Goal: Task Accomplishment & Management: Complete application form

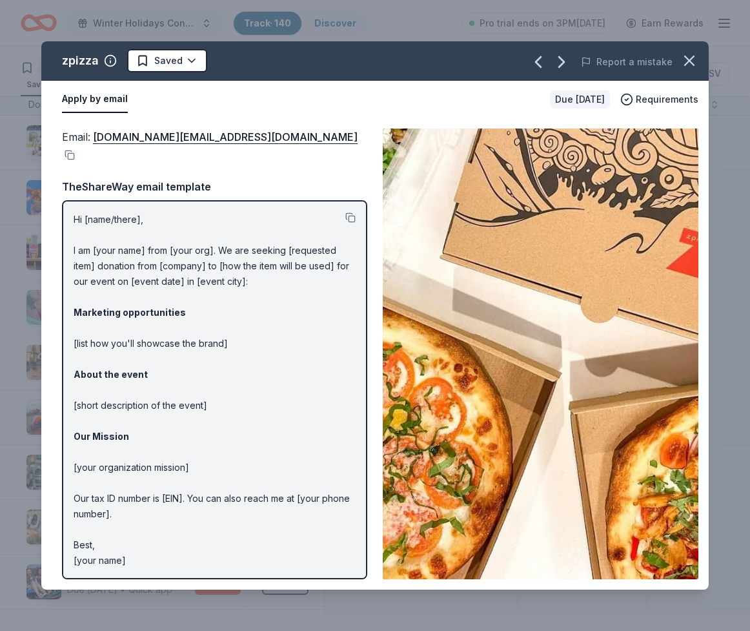
scroll to position [8240, 5]
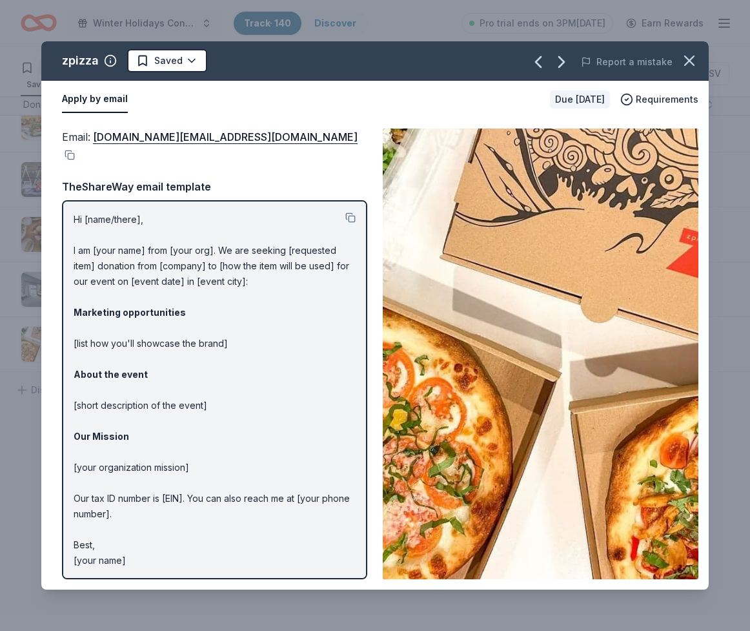
drag, startPoint x: 309, startPoint y: 172, endPoint x: 315, endPoint y: 162, distance: 11.9
click at [197, 163] on div "Email : marketing.support@zpizza.com" at bounding box center [214, 145] width 305 height 34
click at [75, 160] on button at bounding box center [68, 155] width 13 height 10
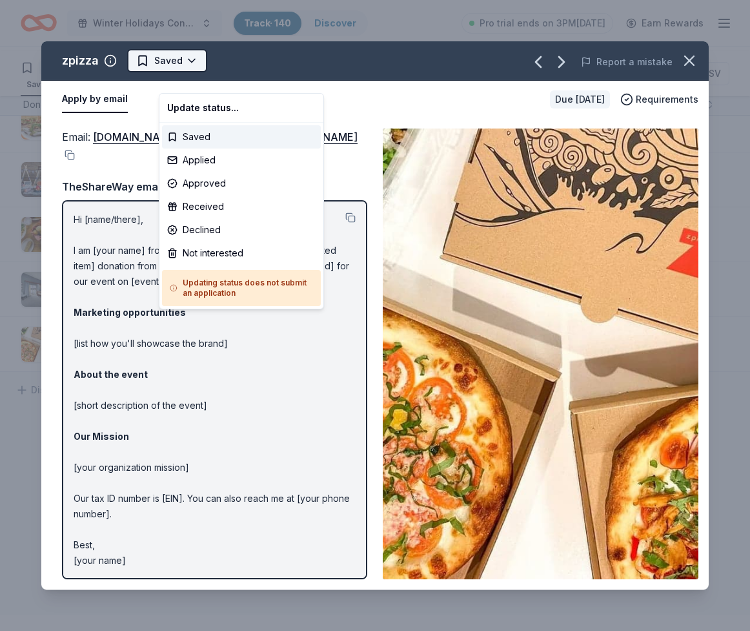
click at [230, 81] on html "Winter Holidays Concert Track · 140 Discover Pro trial ends on 3PM, 10/20 Earn …" at bounding box center [375, 315] width 750 height 631
click at [207, 172] on div "Applied" at bounding box center [241, 159] width 159 height 23
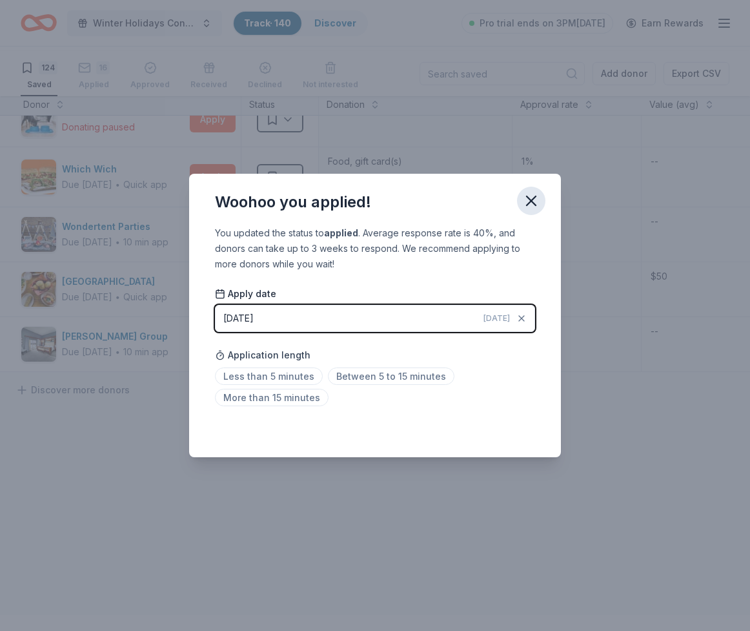
click at [536, 196] on icon "button" at bounding box center [531, 200] width 9 height 9
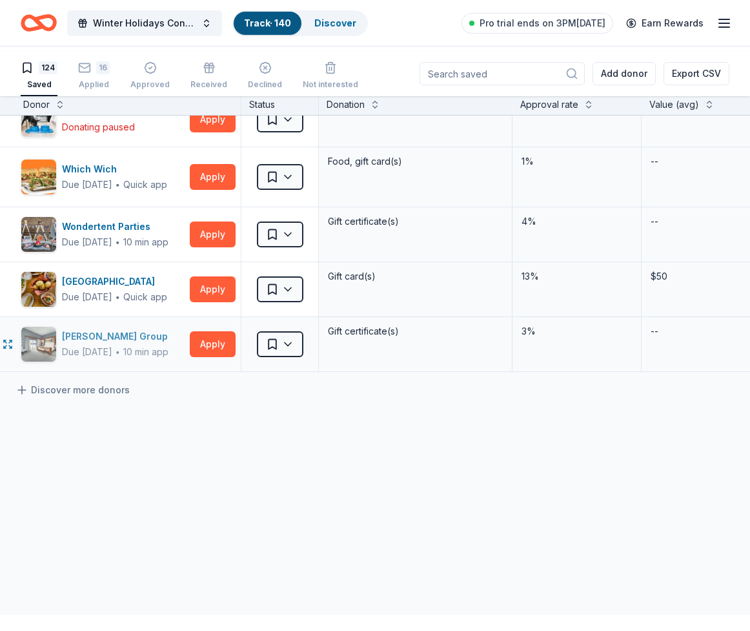
click at [97, 329] on div "Zislis Group" at bounding box center [117, 336] width 111 height 15
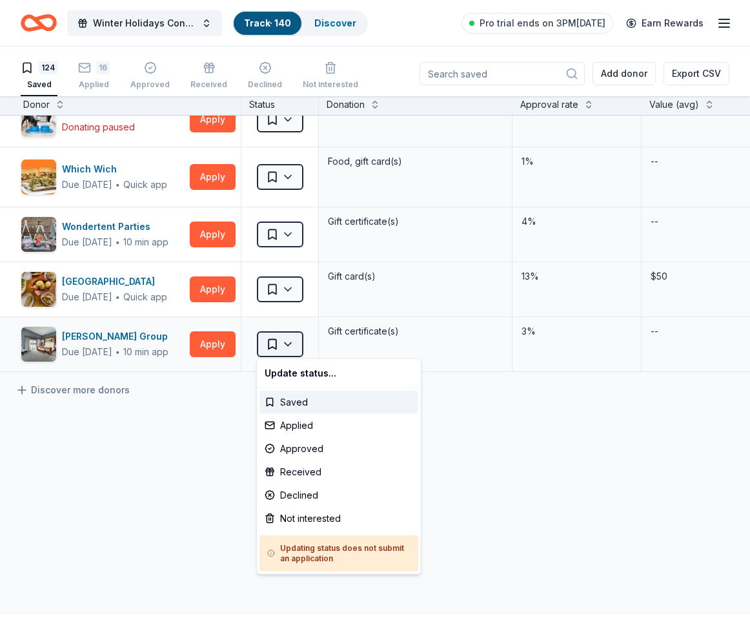
click at [289, 342] on html "Winter Holidays Concert Track · 140 Discover Pro trial ends on 3PM, 10/20 Earn …" at bounding box center [375, 315] width 750 height 631
click at [316, 530] on div "Not interested" at bounding box center [339, 518] width 159 height 23
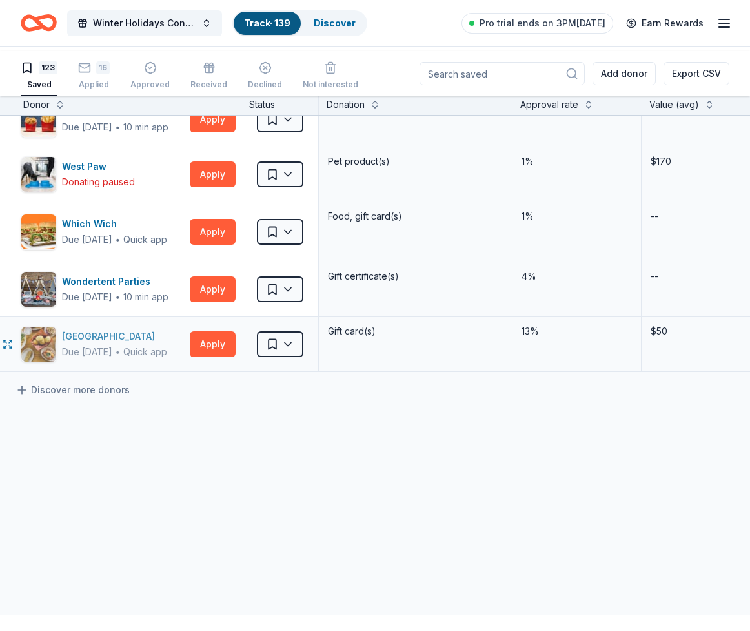
scroll to position [8194, 4]
click at [100, 329] on div "Wood Ranch" at bounding box center [115, 336] width 105 height 15
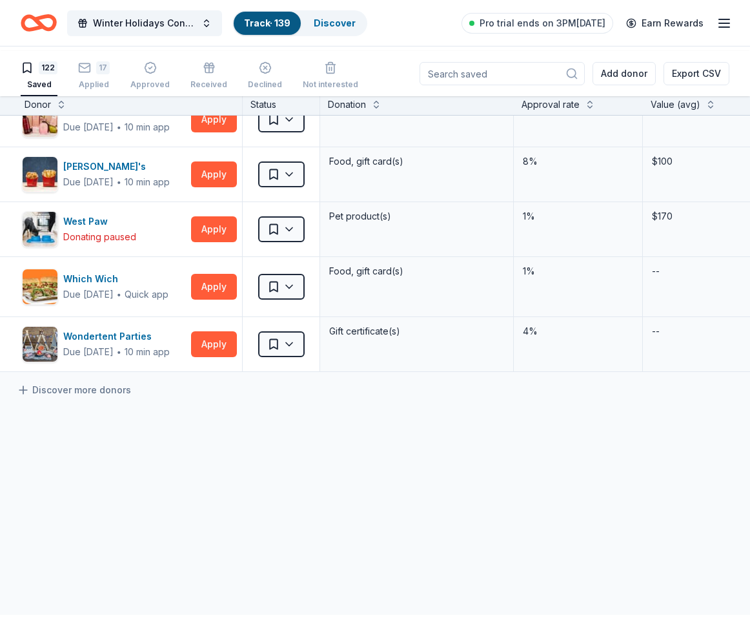
scroll to position [8130, 4]
click at [100, 329] on div "Wondertent Parties" at bounding box center [116, 336] width 107 height 15
click at [216, 297] on button "Apply" at bounding box center [214, 287] width 46 height 26
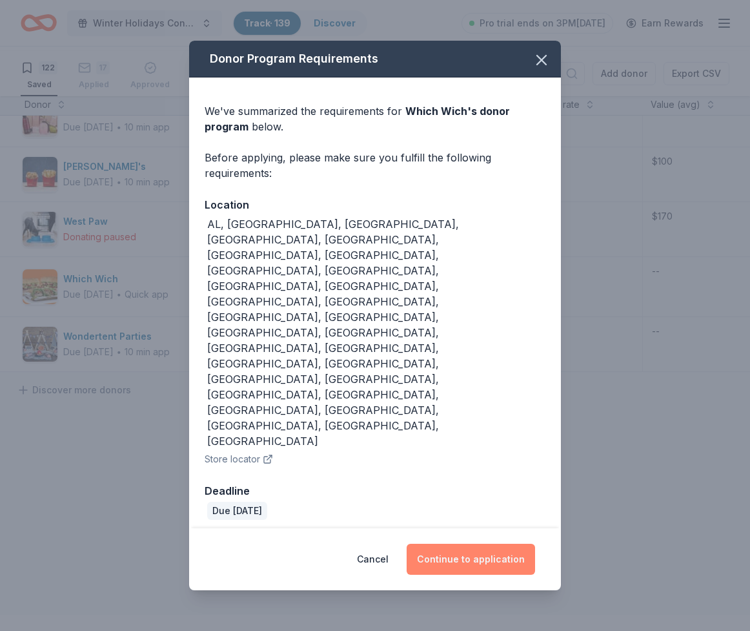
click at [466, 544] on button "Continue to application" at bounding box center [471, 559] width 128 height 31
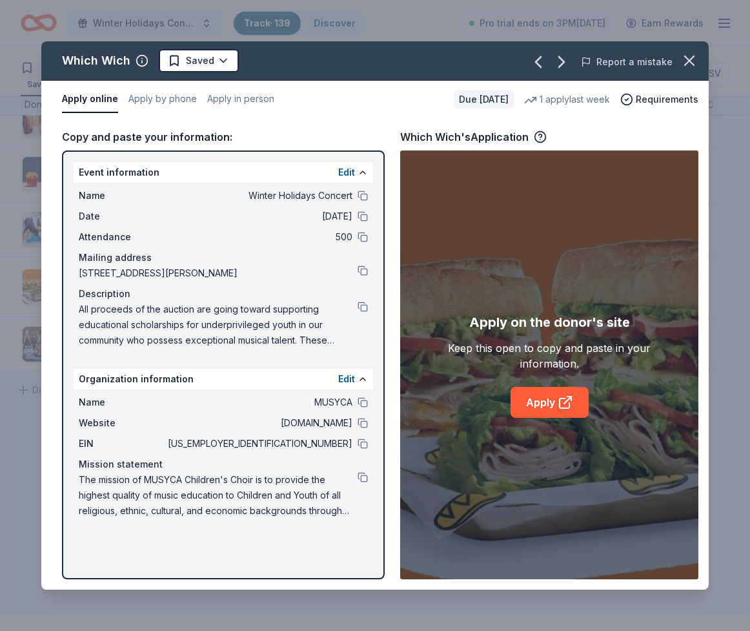
drag, startPoint x: 674, startPoint y: 72, endPoint x: 591, endPoint y: 74, distance: 82.7
click at [680, 70] on icon "button" at bounding box center [689, 61] width 18 height 18
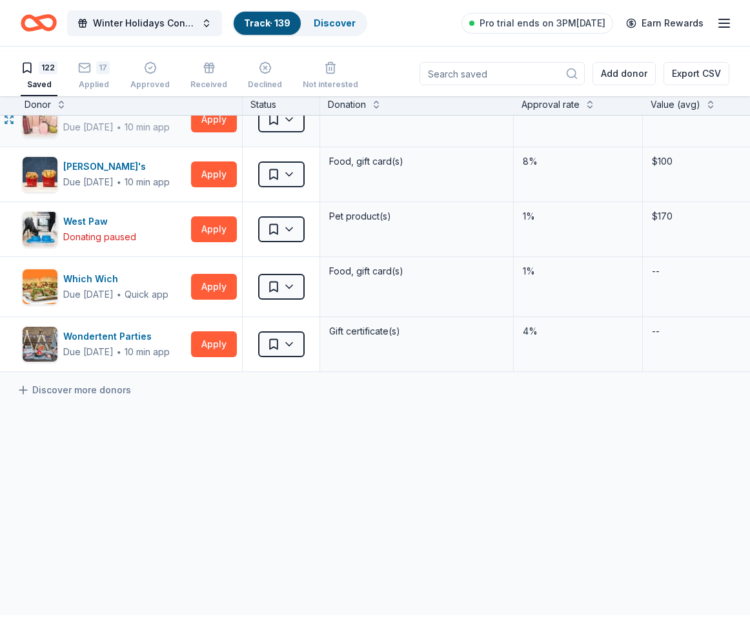
scroll to position [7939, 4]
click at [216, 132] on button "Apply" at bounding box center [214, 120] width 46 height 26
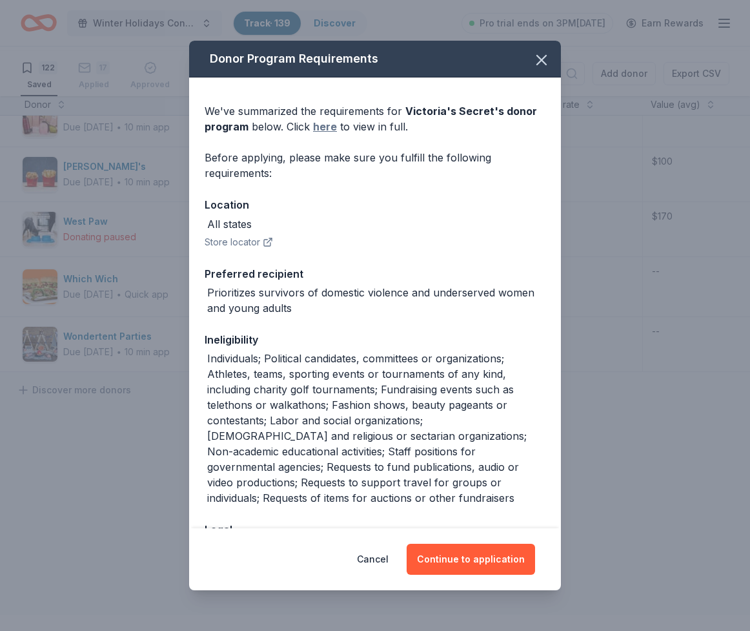
click at [313, 134] on link "here" at bounding box center [325, 126] width 24 height 15
drag, startPoint x: 578, startPoint y: 64, endPoint x: 520, endPoint y: 90, distance: 64.2
click at [551, 64] on icon "button" at bounding box center [542, 60] width 18 height 18
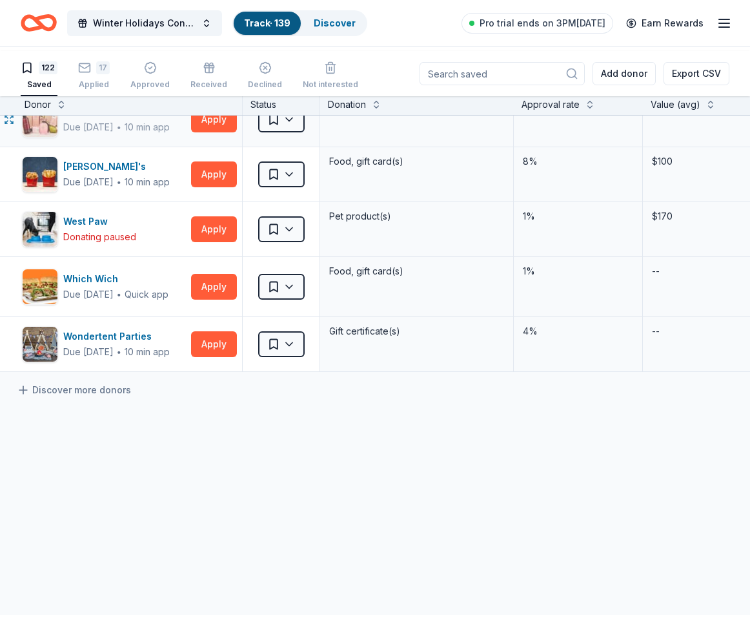
scroll to position [7723, 4]
click at [123, 10] on div "Vallarta Supermarkets" at bounding box center [117, 1] width 108 height 15
click at [205, 77] on button "Apply" at bounding box center [214, 65] width 46 height 26
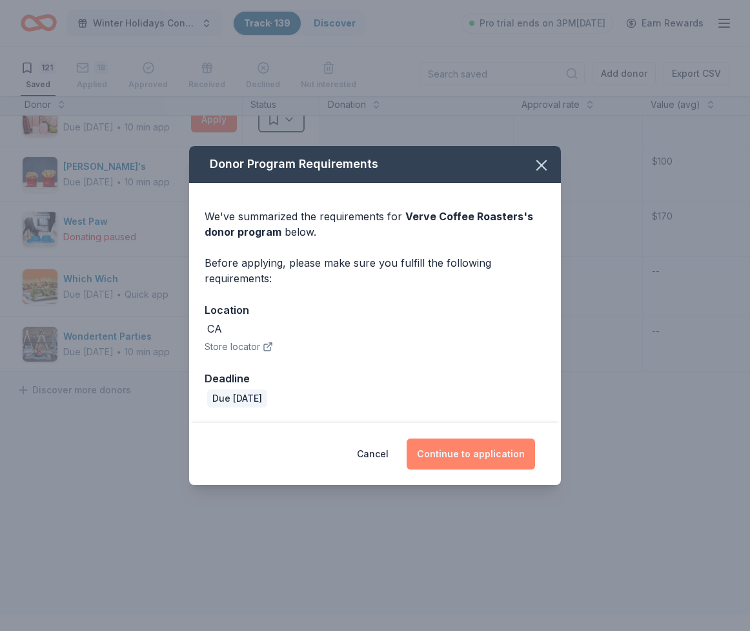
click at [505, 469] on button "Continue to application" at bounding box center [471, 453] width 128 height 31
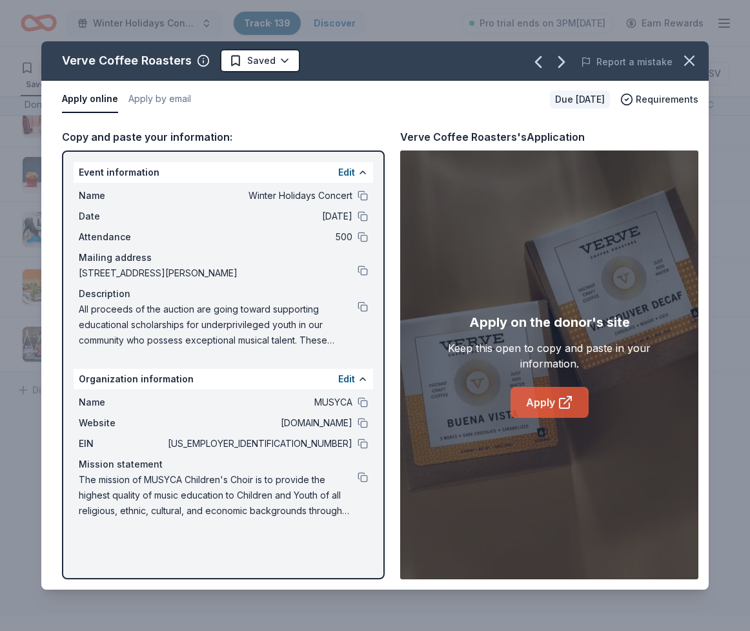
click at [564, 410] on icon at bounding box center [565, 401] width 15 height 15
click at [526, 418] on link "Apply" at bounding box center [550, 402] width 78 height 31
click at [313, 78] on html "Winter Holidays Concert Track · 139 Discover Pro trial ends on 3PM, 10/20 Earn …" at bounding box center [375, 315] width 750 height 631
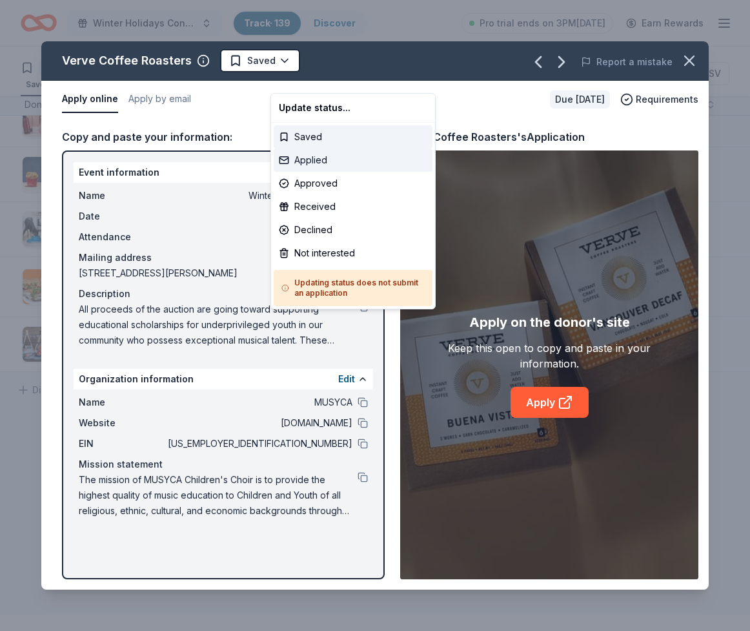
click at [304, 172] on div "Applied" at bounding box center [353, 159] width 159 height 23
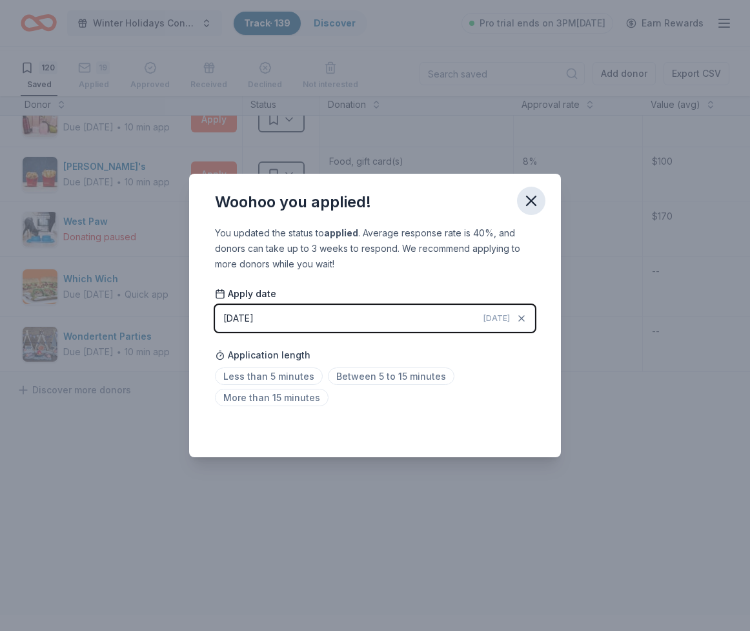
drag, startPoint x: 571, startPoint y: 176, endPoint x: 563, endPoint y: 179, distance: 9.0
click at [540, 192] on icon "button" at bounding box center [531, 201] width 18 height 18
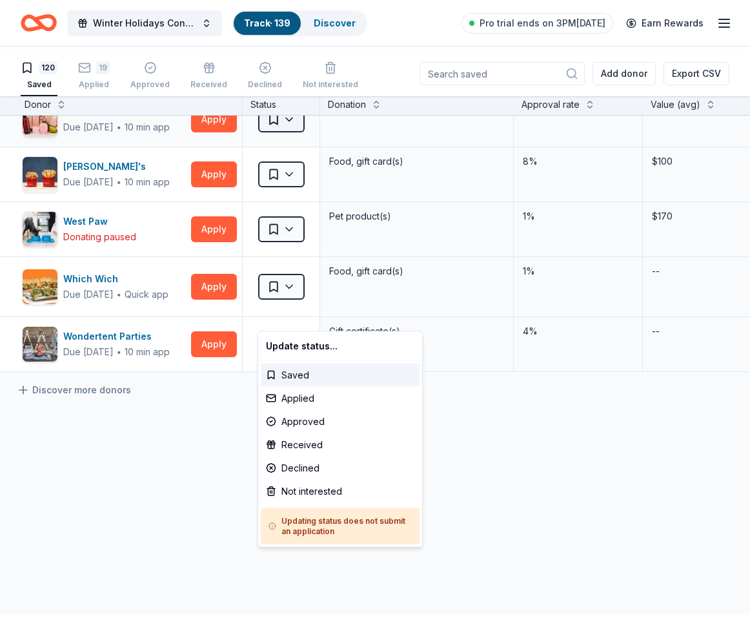
click at [284, 312] on html "Winter Holidays Concert Track · 139 Discover Pro trial ends on 3PM, 10/20 Earn …" at bounding box center [375, 315] width 750 height 631
click at [295, 503] on div "Not interested" at bounding box center [340, 491] width 159 height 23
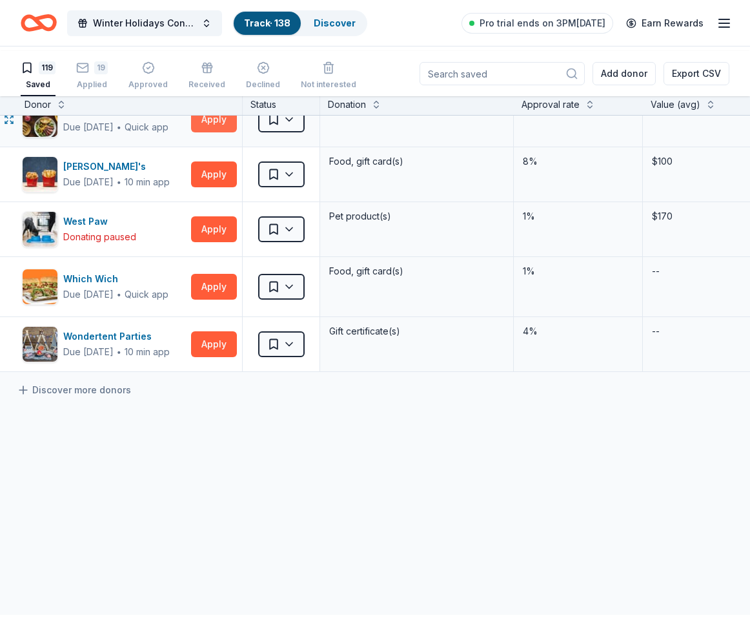
click at [214, 132] on button "Apply" at bounding box center [214, 120] width 46 height 26
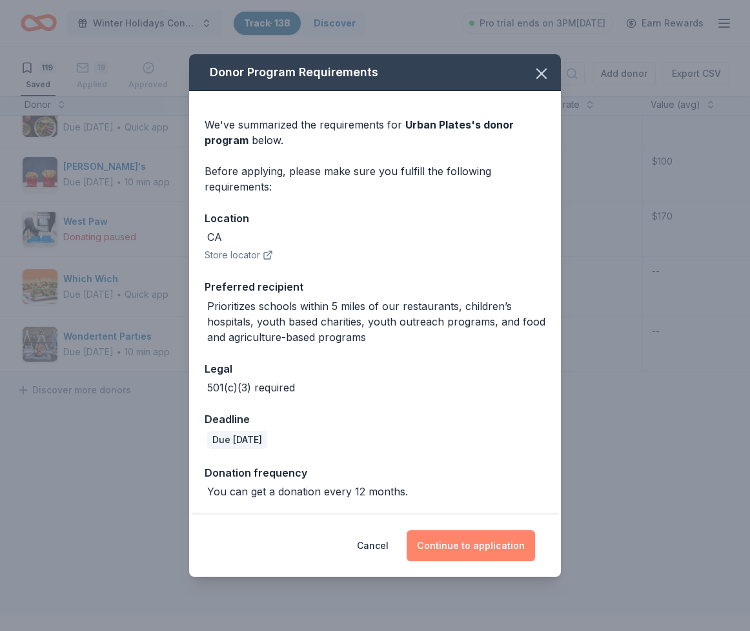
click at [503, 558] on button "Continue to application" at bounding box center [471, 545] width 128 height 31
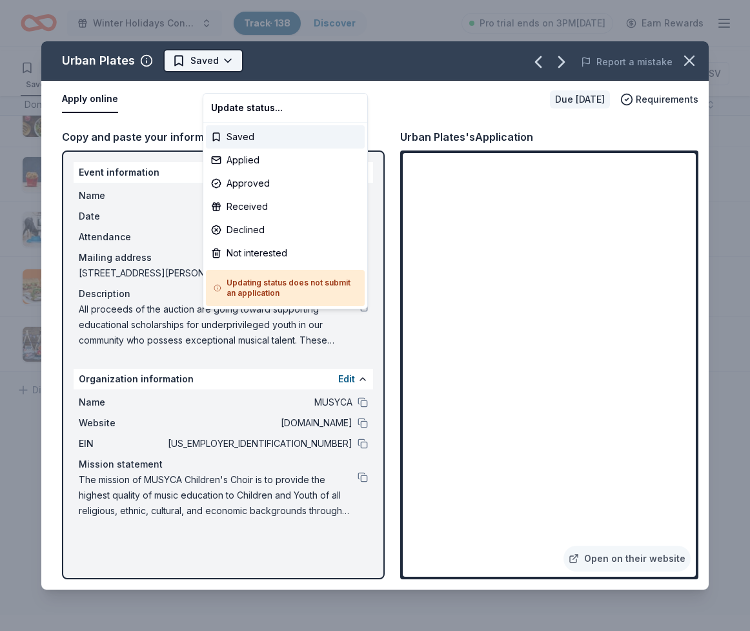
click at [260, 82] on html "Winter Holidays Concert Track · 138 Discover Pro trial ends on 3PM, 10/20 Earn …" at bounding box center [375, 315] width 750 height 631
click at [240, 172] on div "Applied" at bounding box center [285, 159] width 159 height 23
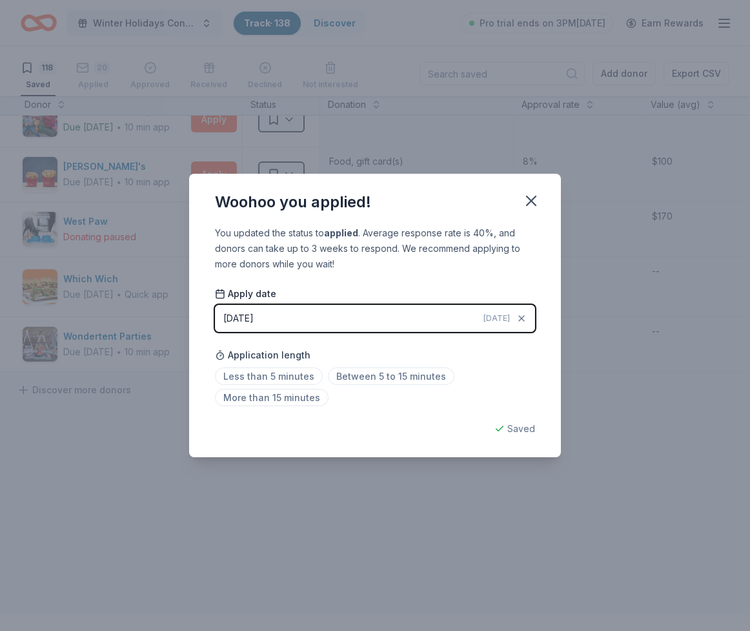
drag, startPoint x: 573, startPoint y: 174, endPoint x: 536, endPoint y: 185, distance: 38.2
click at [536, 196] on icon "button" at bounding box center [531, 200] width 9 height 9
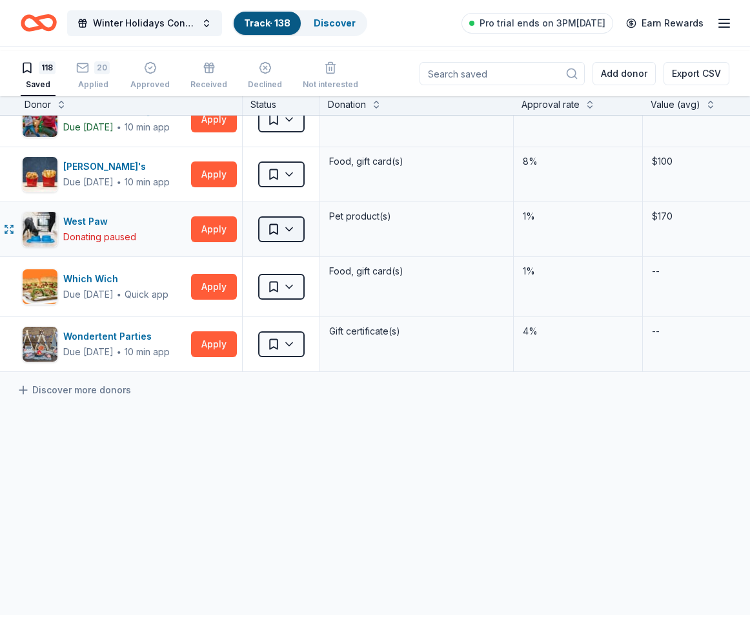
click at [273, 305] on html "Winter Holidays Concert Track · 138 Discover Pro trial ends on 3PM, 10/20 Earn …" at bounding box center [375, 315] width 750 height 631
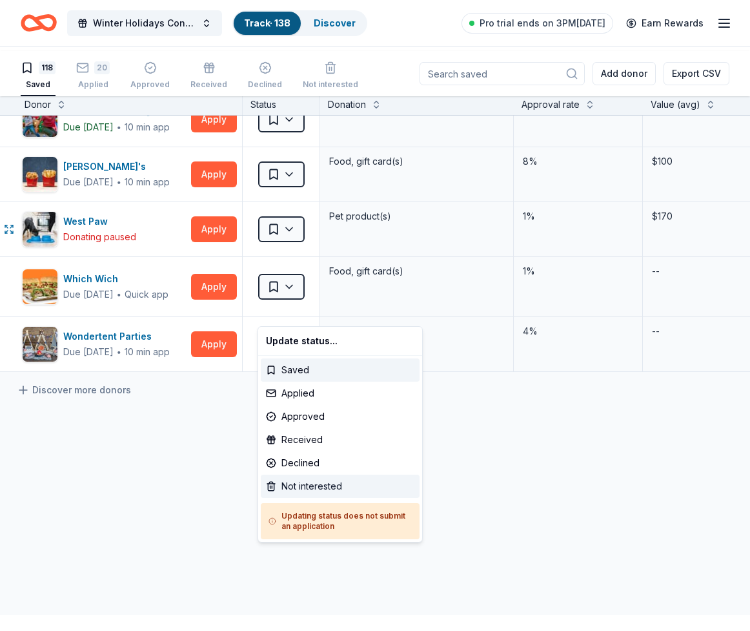
click at [300, 498] on div "Not interested" at bounding box center [340, 486] width 159 height 23
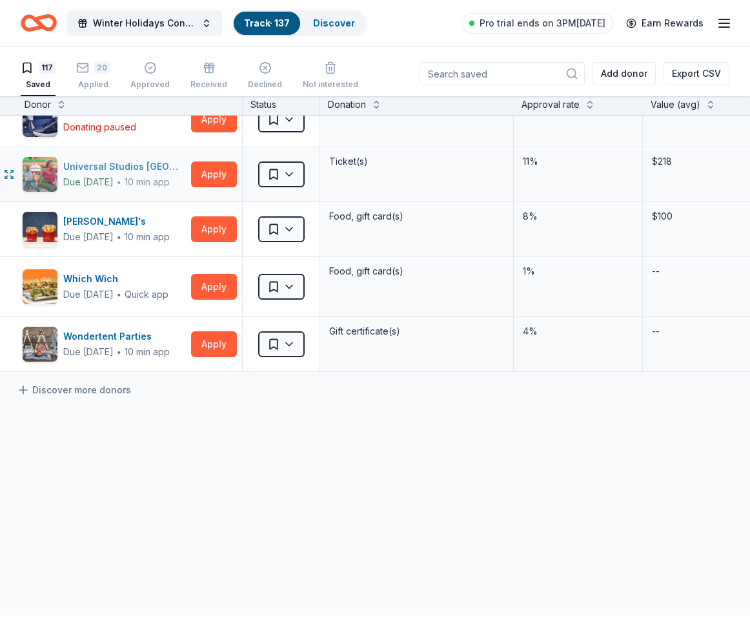
scroll to position [7553, 4]
click at [219, 187] on button "Apply" at bounding box center [214, 174] width 46 height 26
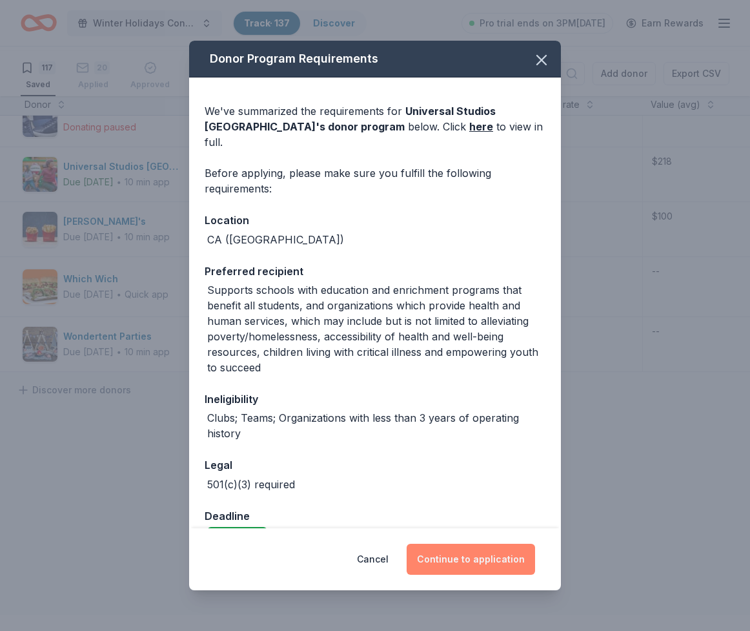
click at [479, 551] on button "Continue to application" at bounding box center [471, 559] width 128 height 31
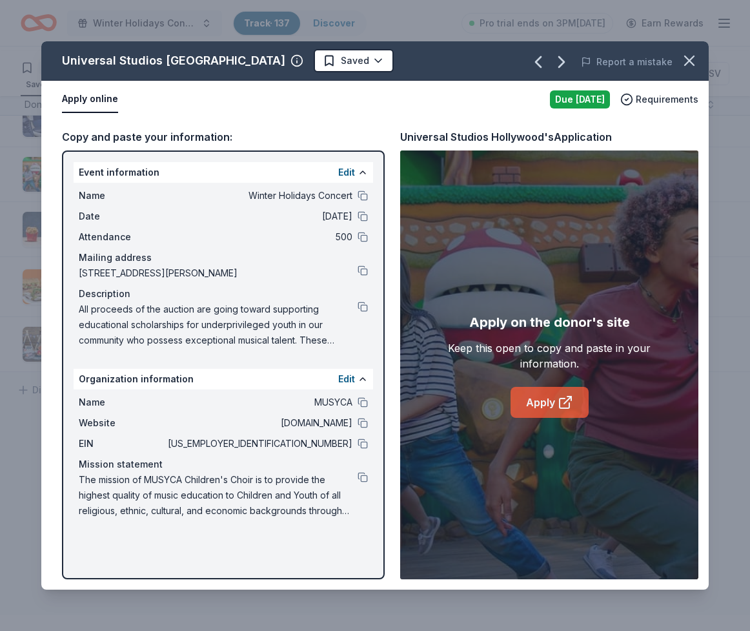
click at [515, 418] on link "Apply" at bounding box center [550, 402] width 78 height 31
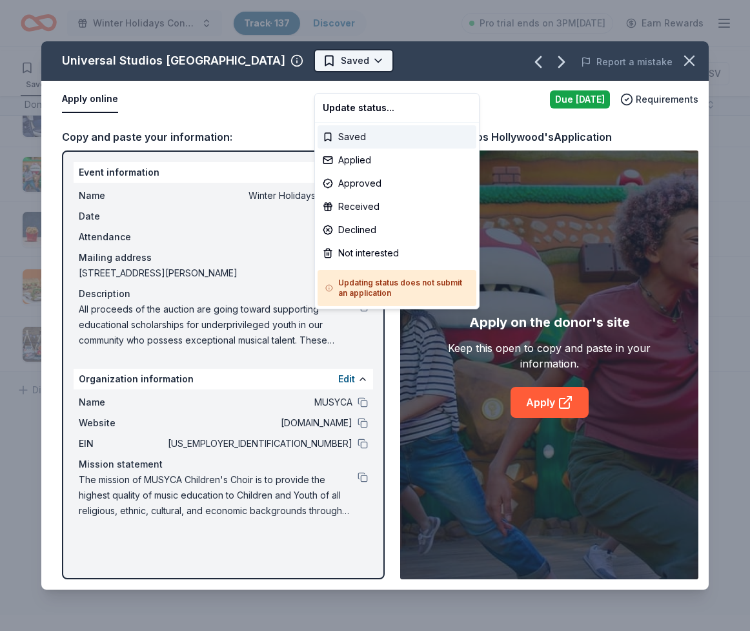
click at [355, 84] on html "Winter Holidays Concert Track · 137 Discover Pro trial ends on 3PM, 10/20 Earn …" at bounding box center [375, 315] width 750 height 631
drag, startPoint x: 351, startPoint y: 176, endPoint x: 350, endPoint y: 155, distance: 20.7
click at [351, 172] on div "Applied" at bounding box center [397, 159] width 159 height 23
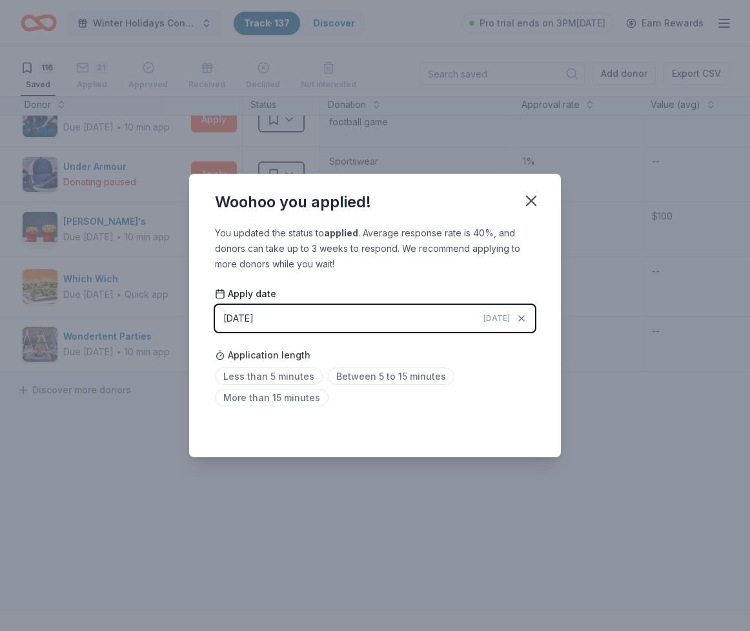
drag, startPoint x: 573, startPoint y: 172, endPoint x: 533, endPoint y: 146, distance: 48.5
click at [540, 192] on icon "button" at bounding box center [531, 201] width 18 height 18
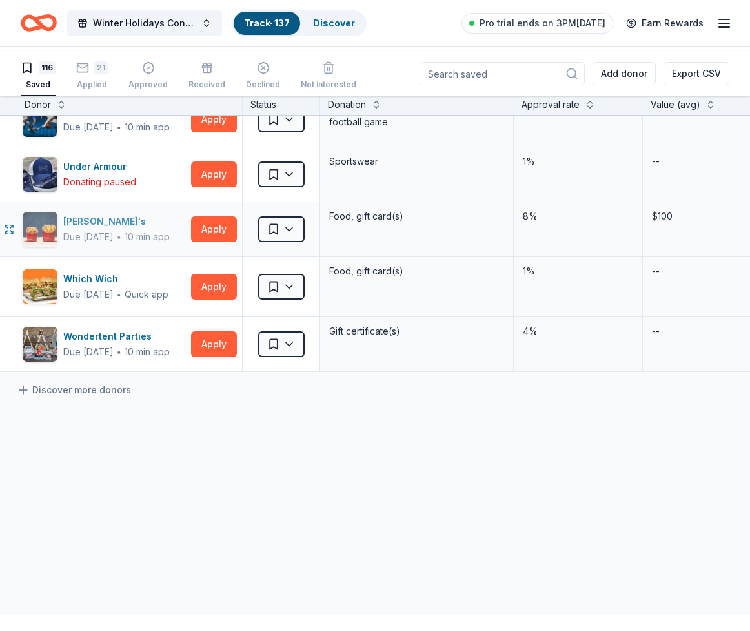
scroll to position [7491, 4]
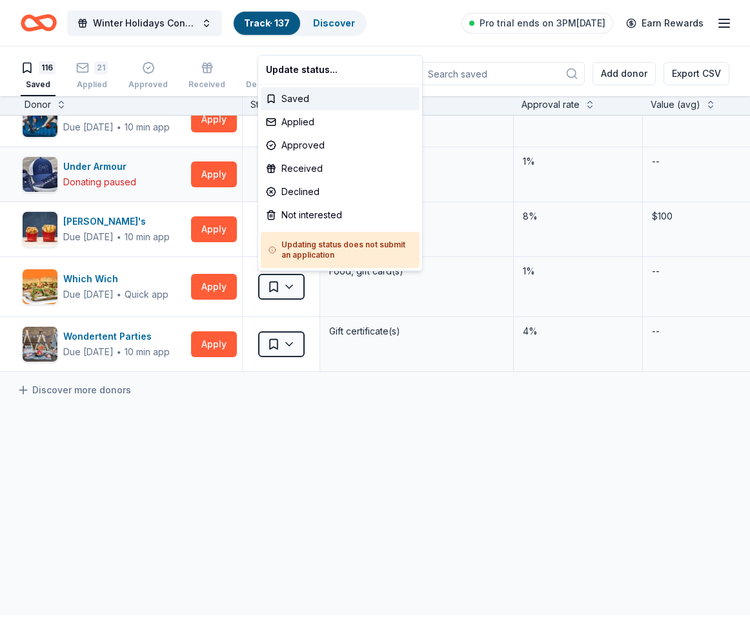
click at [289, 341] on html "Winter Holidays Concert Track · 137 Discover Pro trial ends on 3PM, 10/20 Earn …" at bounding box center [375, 315] width 750 height 631
click at [294, 203] on div "Declined" at bounding box center [340, 191] width 159 height 23
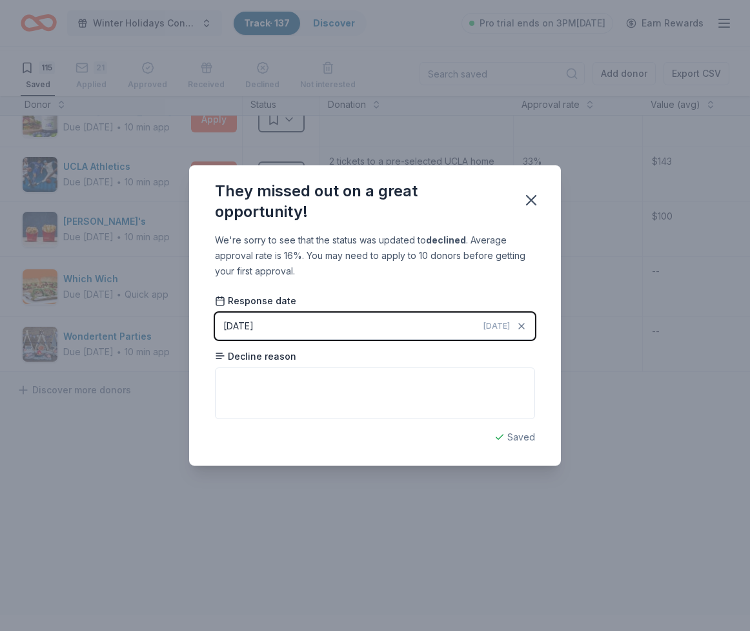
drag, startPoint x: 572, startPoint y: 178, endPoint x: 548, endPoint y: 187, distance: 25.5
click at [540, 191] on icon "button" at bounding box center [531, 200] width 18 height 18
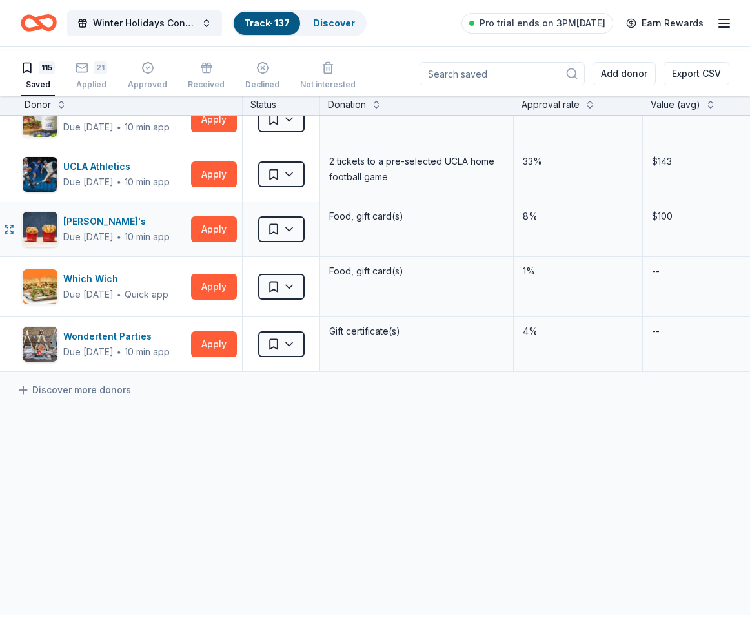
scroll to position [7420, 4]
click at [214, 187] on button "Apply" at bounding box center [214, 174] width 46 height 26
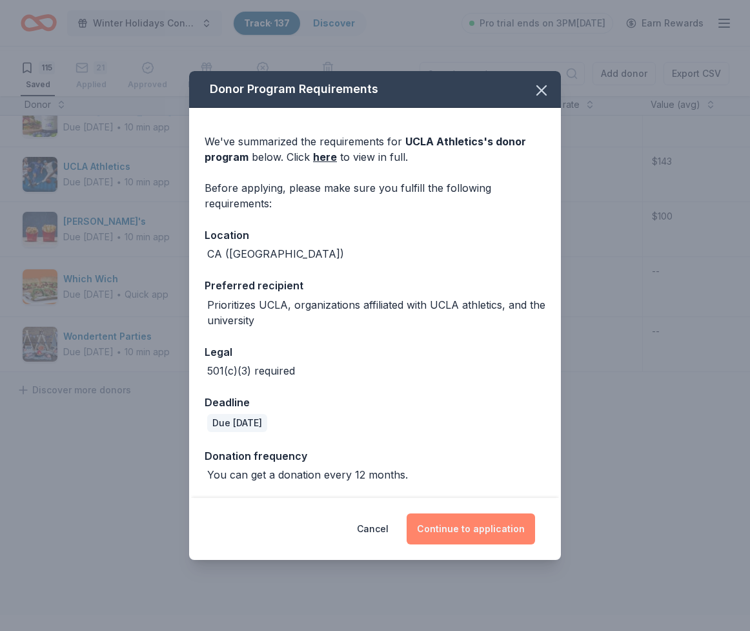
click at [511, 544] on button "Continue to application" at bounding box center [471, 528] width 128 height 31
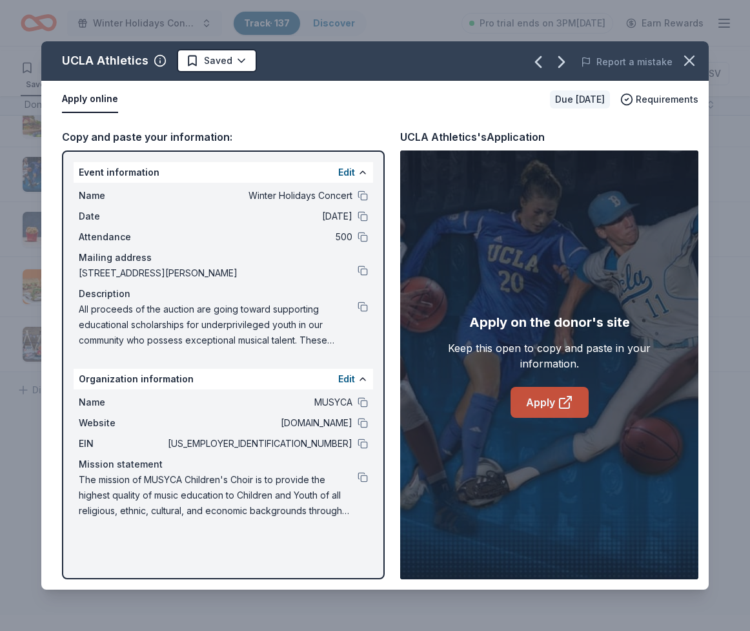
click at [535, 418] on link "Apply" at bounding box center [550, 402] width 78 height 31
click at [267, 81] on html "Winter Holidays Concert Track · 137 Discover Pro trial ends on 3PM, 10/20 Earn …" at bounding box center [375, 315] width 750 height 631
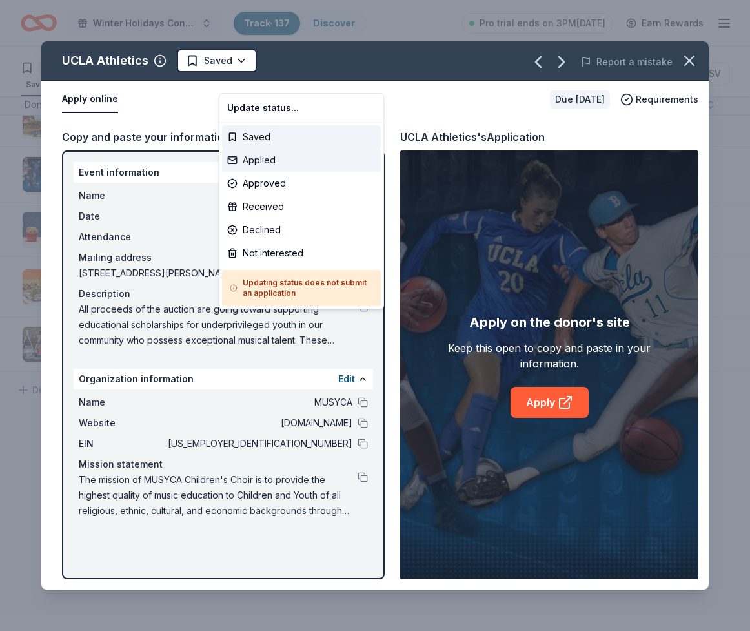
click at [256, 170] on div "Applied" at bounding box center [301, 159] width 159 height 23
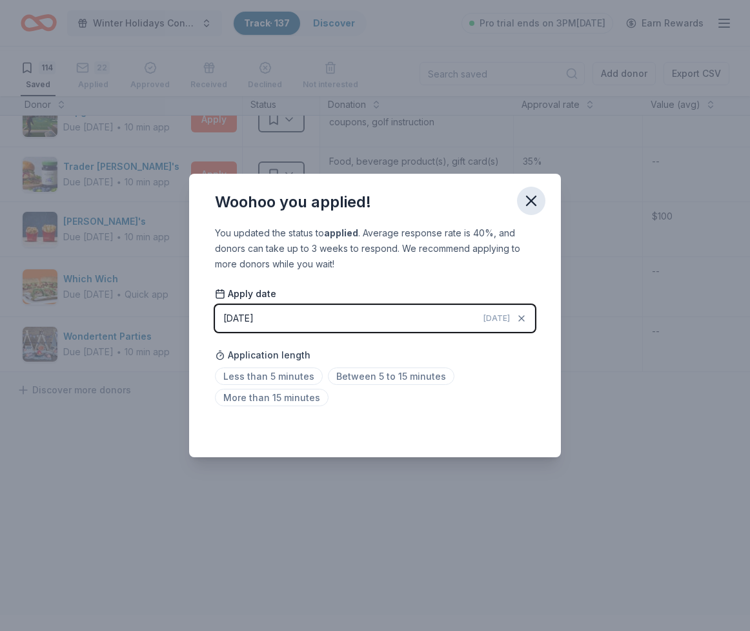
click at [536, 196] on icon "button" at bounding box center [531, 200] width 9 height 9
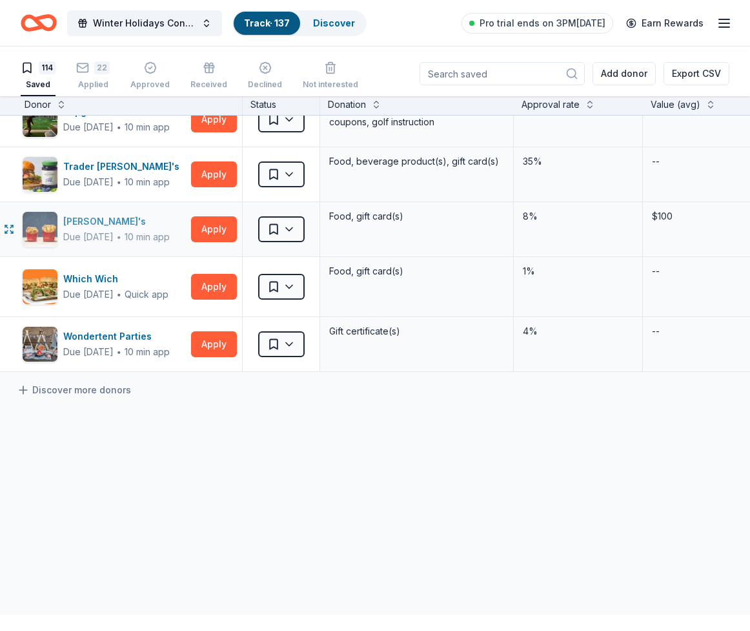
scroll to position [7329, 4]
click at [199, 187] on button "Apply" at bounding box center [214, 174] width 46 height 26
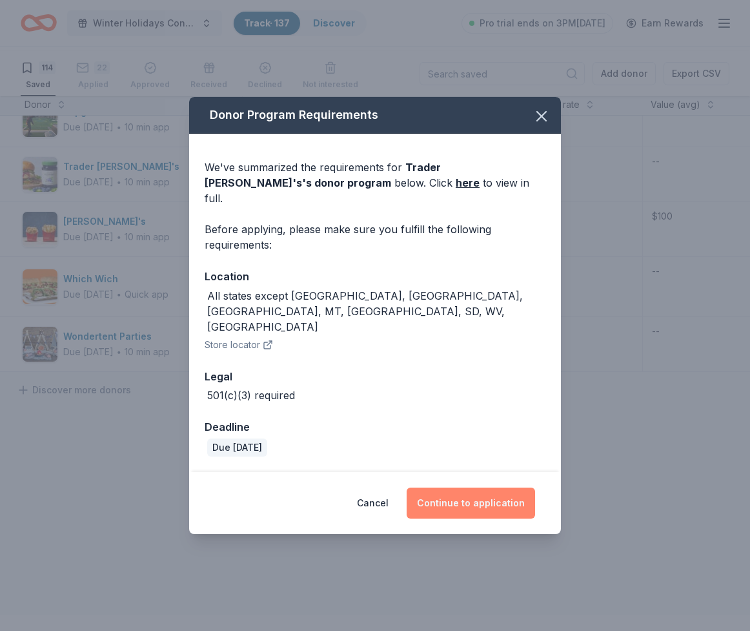
click at [496, 518] on button "Continue to application" at bounding box center [471, 502] width 128 height 31
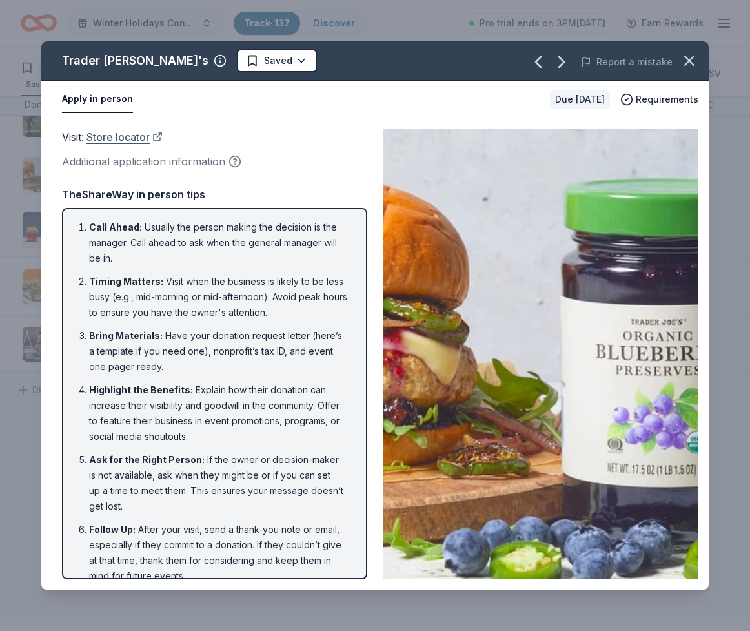
click at [143, 145] on link "Store locator" at bounding box center [125, 136] width 76 height 17
click at [254, 78] on html "Winter Holidays Concert Track · 137 Discover Pro trial ends on 3PM, 10/20 Earn …" at bounding box center [375, 315] width 750 height 631
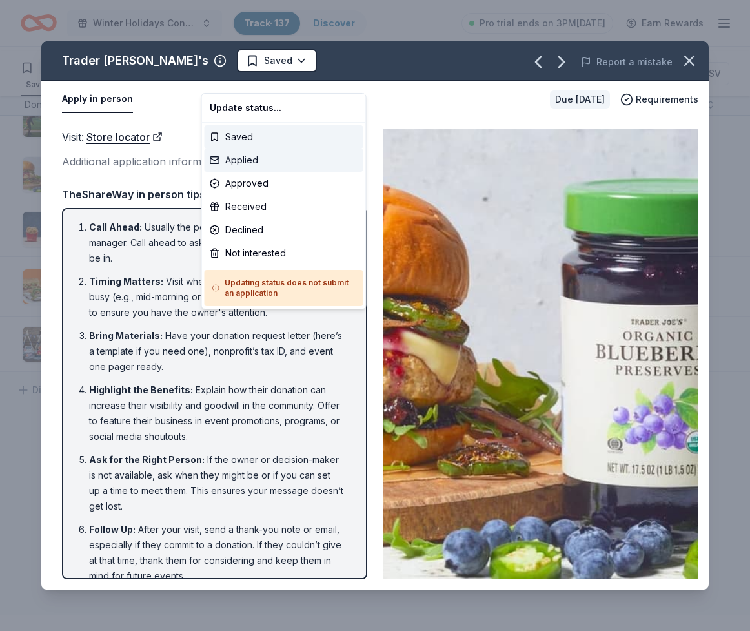
click at [227, 172] on div "Applied" at bounding box center [284, 159] width 159 height 23
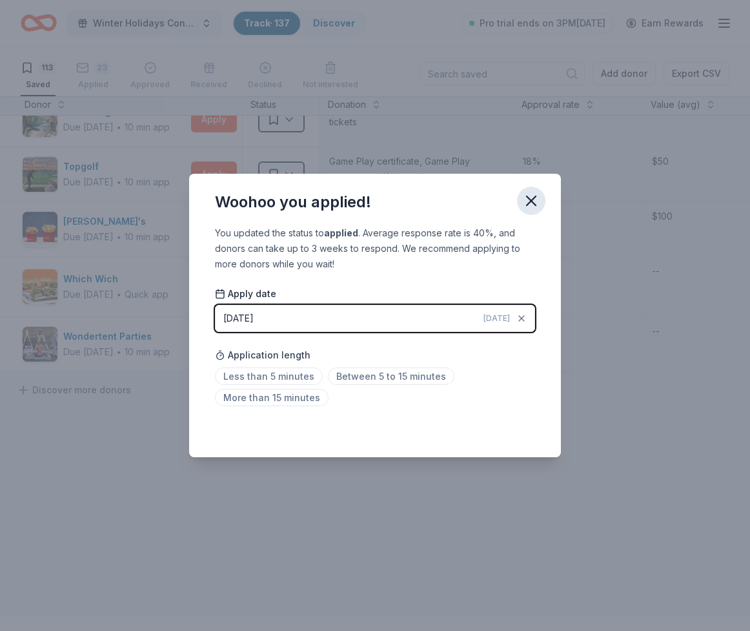
drag, startPoint x: 573, startPoint y: 176, endPoint x: 562, endPoint y: 178, distance: 10.4
click at [536, 196] on icon "button" at bounding box center [531, 200] width 9 height 9
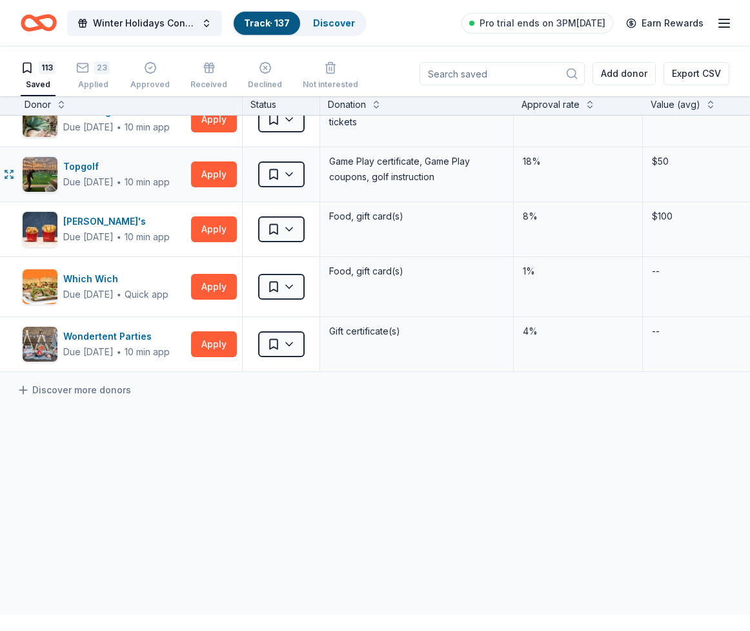
scroll to position [7237, 4]
click at [114, 119] on div "The Living Desert" at bounding box center [116, 111] width 107 height 15
drag, startPoint x: 438, startPoint y: 335, endPoint x: 334, endPoint y: 315, distance: 105.8
click at [336, 131] on div "A family 4-pack of daytime admission tickets" at bounding box center [417, 114] width 178 height 34
copy div "A family 4-pack of daytime admission tickets"
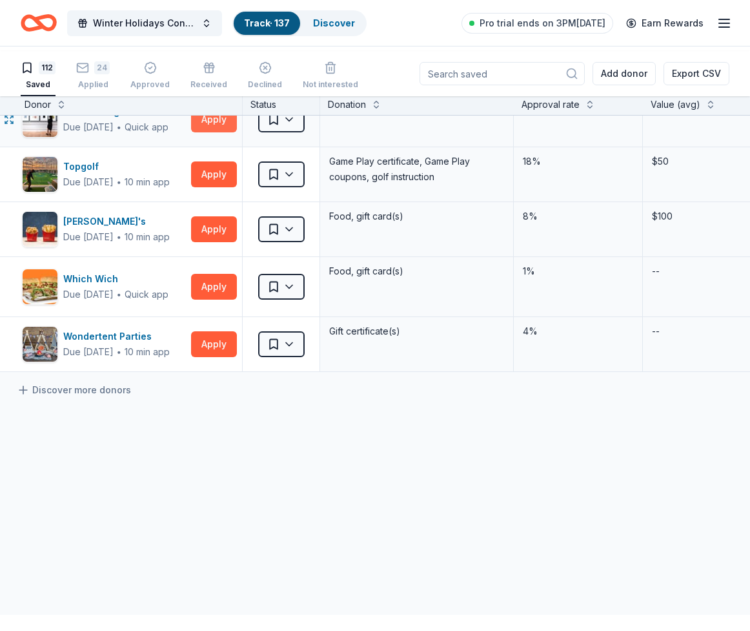
click at [208, 132] on button "Apply" at bounding box center [214, 120] width 46 height 26
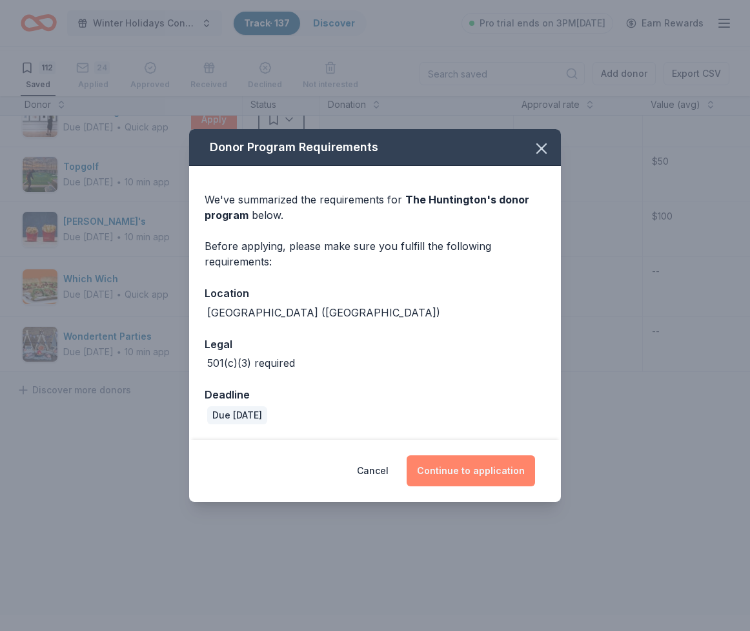
click at [517, 486] on button "Continue to application" at bounding box center [471, 470] width 128 height 31
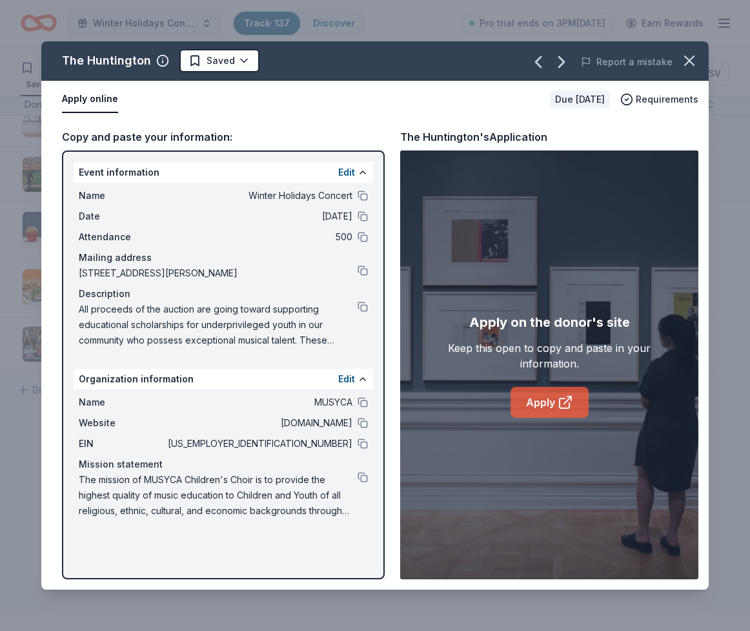
click at [554, 417] on link "Apply" at bounding box center [550, 402] width 78 height 31
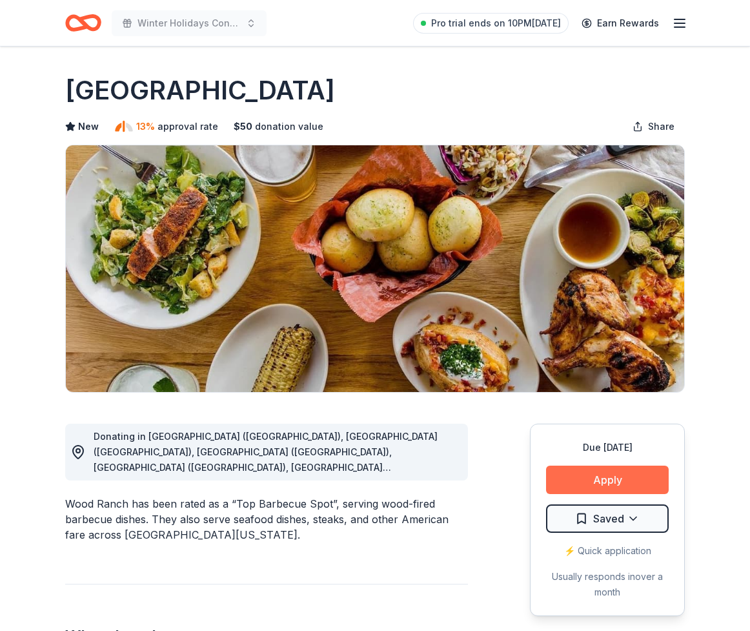
click at [552, 494] on button "Apply" at bounding box center [607, 479] width 123 height 28
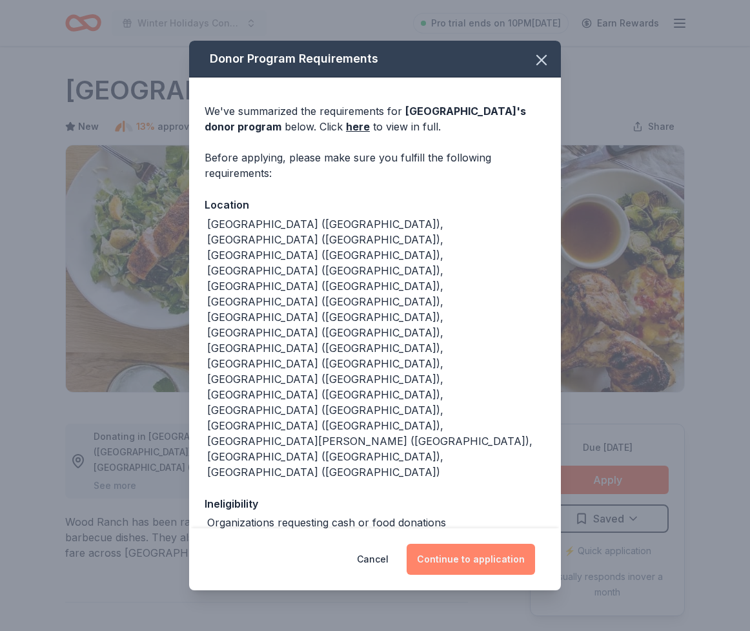
click at [496, 550] on button "Continue to application" at bounding box center [471, 559] width 128 height 31
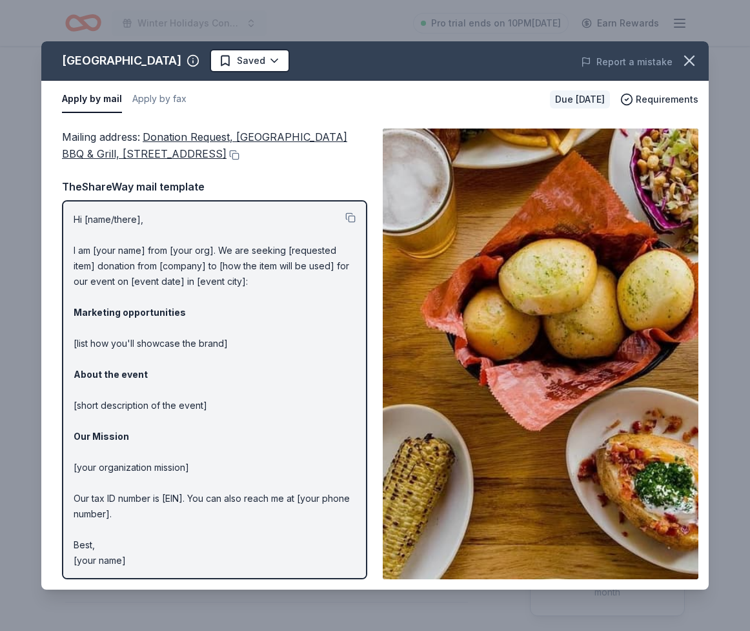
drag, startPoint x: 205, startPoint y: 331, endPoint x: 582, endPoint y: 345, distance: 377.3
click at [205, 331] on p "Hi [name/there], I am [your name] from [your org]. We are seeking [requested it…" at bounding box center [215, 390] width 282 height 356
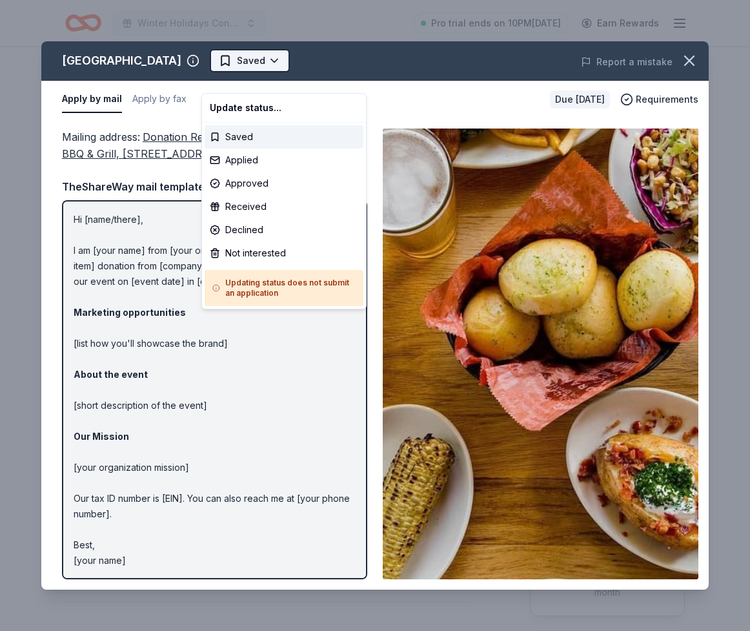
click at [285, 75] on html "Winter Holidays Concert Pro trial ends on 10PM, 10/20 Earn Rewards Due in 31 da…" at bounding box center [375, 315] width 750 height 631
click at [254, 172] on div "Applied" at bounding box center [284, 159] width 159 height 23
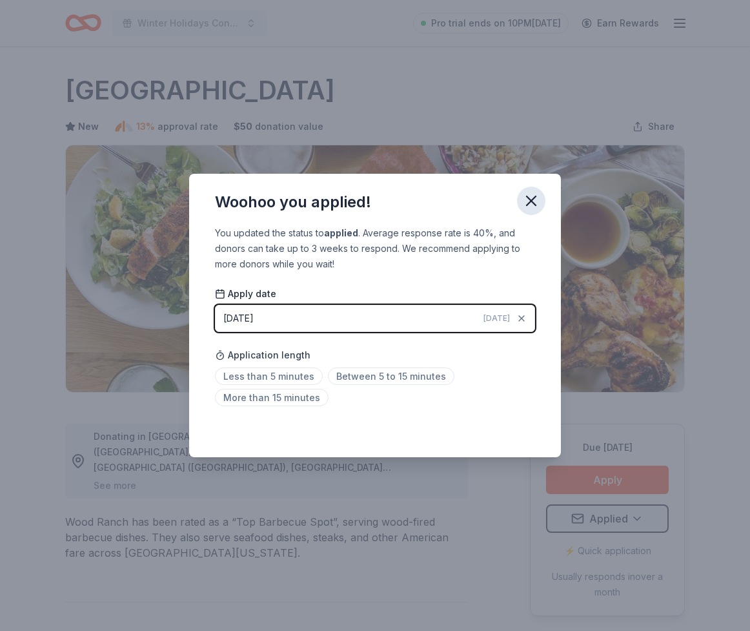
click at [536, 196] on icon "button" at bounding box center [531, 200] width 9 height 9
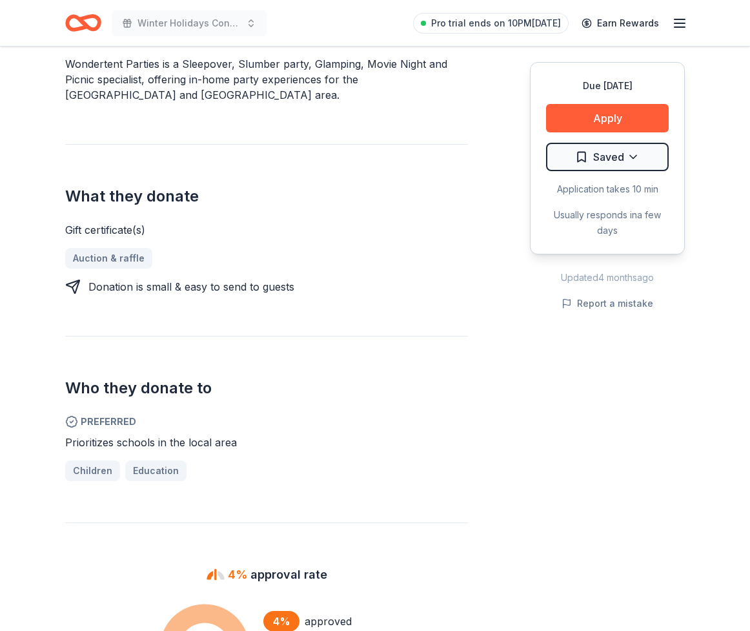
scroll to position [411, 0]
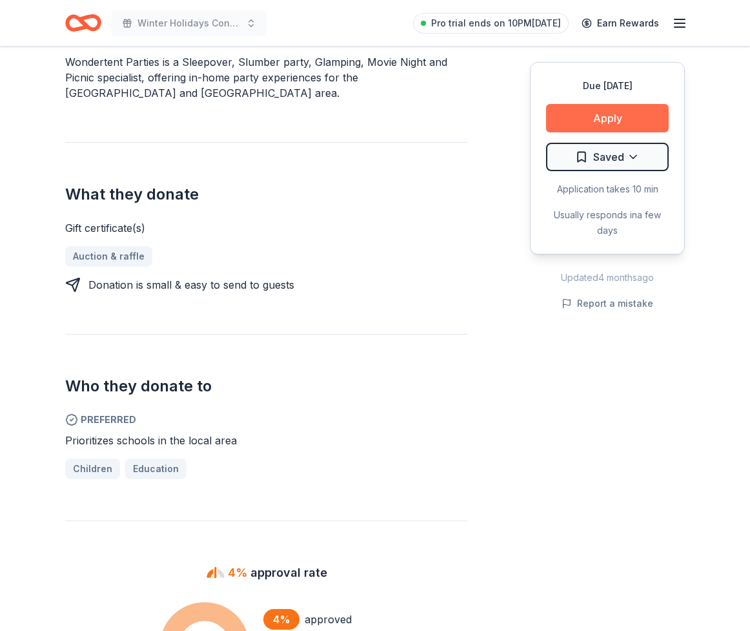
click at [584, 132] on button "Apply" at bounding box center [607, 118] width 123 height 28
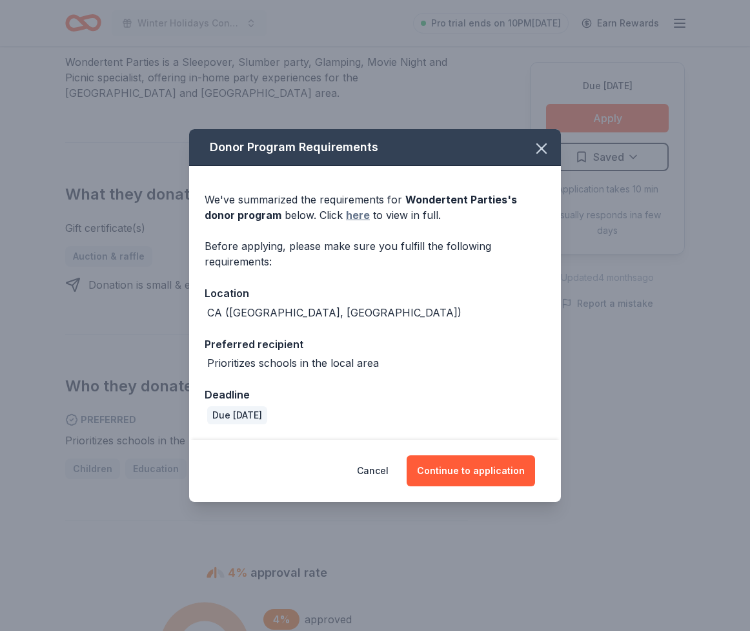
click at [346, 207] on link "here" at bounding box center [358, 214] width 24 height 15
drag, startPoint x: 582, startPoint y: 105, endPoint x: 320, endPoint y: 116, distance: 263.0
click at [546, 144] on icon "button" at bounding box center [541, 148] width 9 height 9
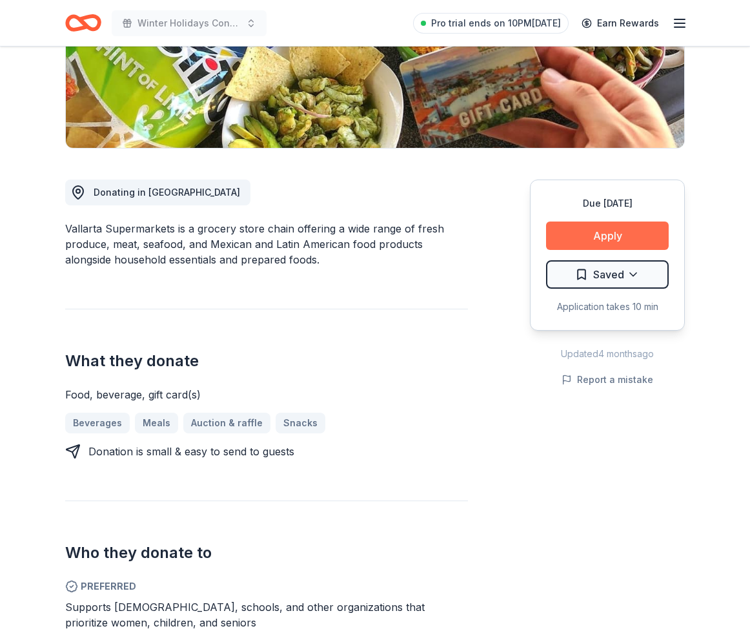
scroll to position [253, 0]
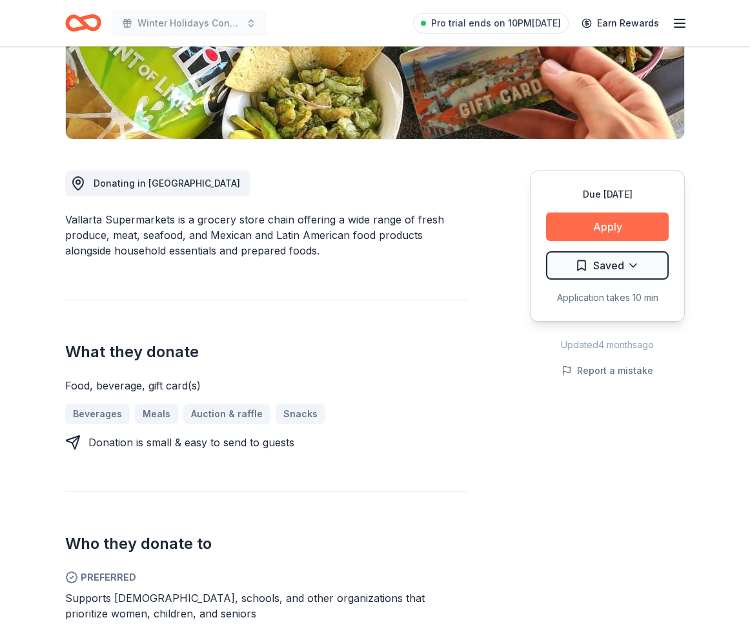
click at [598, 241] on button "Apply" at bounding box center [607, 226] width 123 height 28
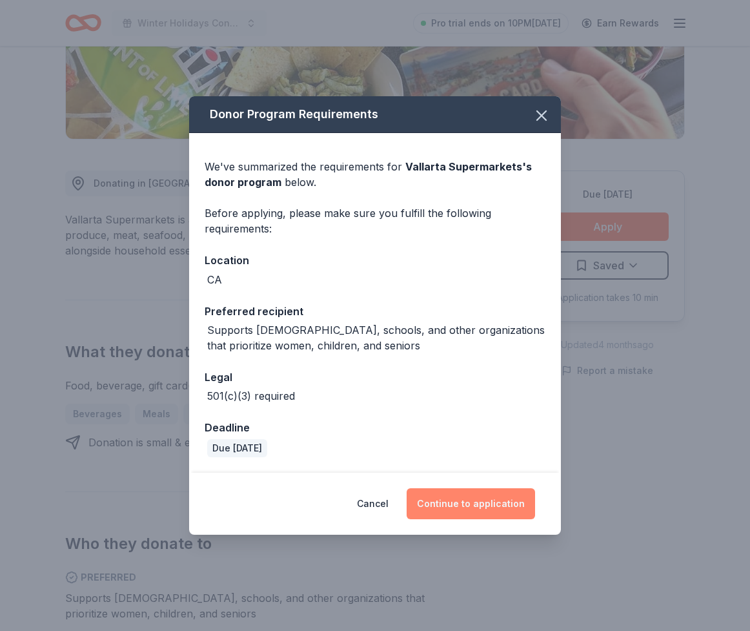
click at [464, 519] on button "Continue to application" at bounding box center [471, 503] width 128 height 31
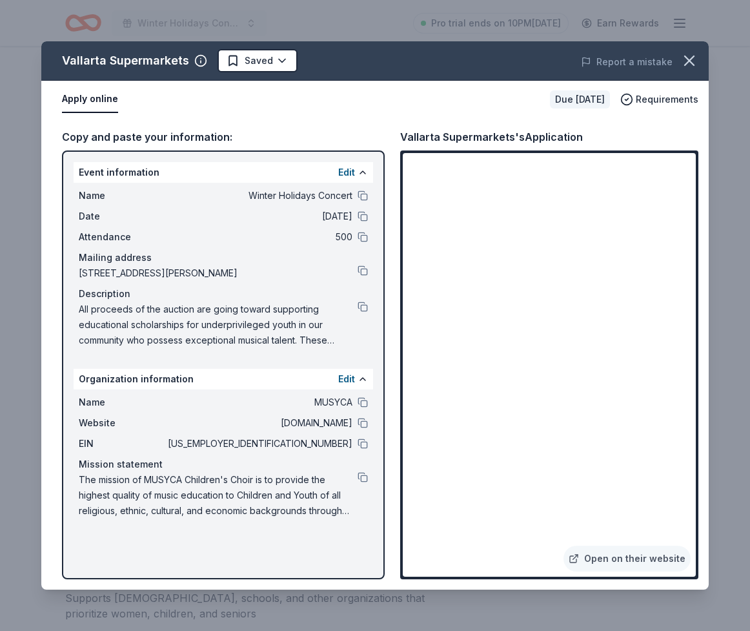
click at [313, 77] on html "Winter Holidays Concert Pro trial ends on 10PM, 10/20 Earn Rewards Due in 33 da…" at bounding box center [375, 62] width 750 height 631
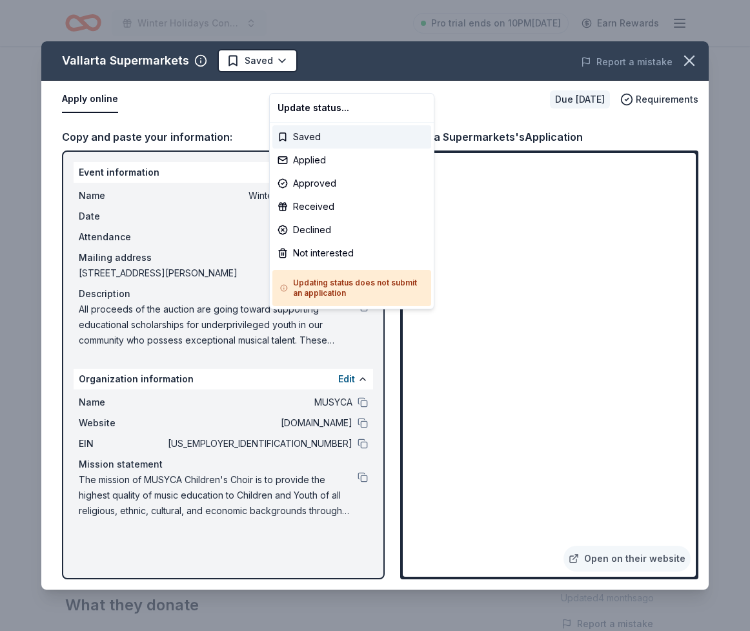
scroll to position [0, 0]
click at [306, 172] on div "Applied" at bounding box center [351, 159] width 159 height 23
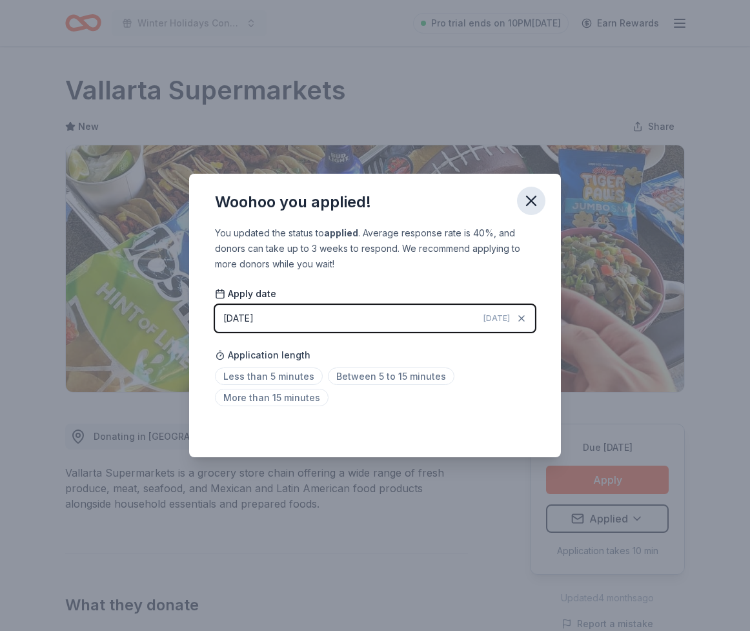
drag, startPoint x: 569, startPoint y: 176, endPoint x: 559, endPoint y: 174, distance: 10.4
click at [540, 192] on icon "button" at bounding box center [531, 201] width 18 height 18
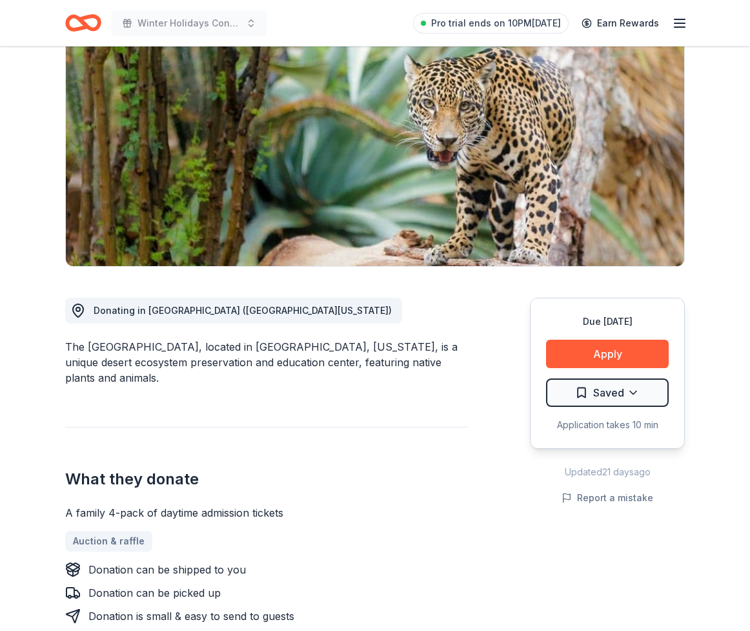
scroll to position [152, 0]
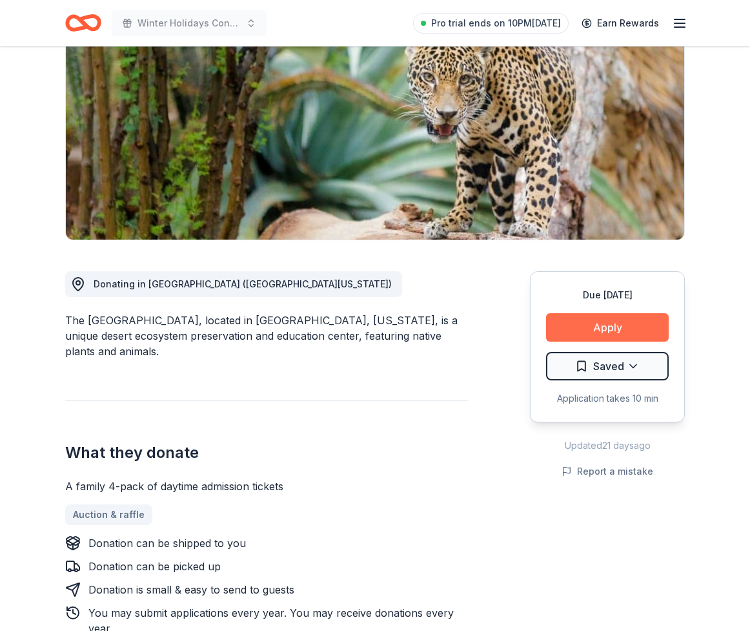
click at [607, 342] on button "Apply" at bounding box center [607, 327] width 123 height 28
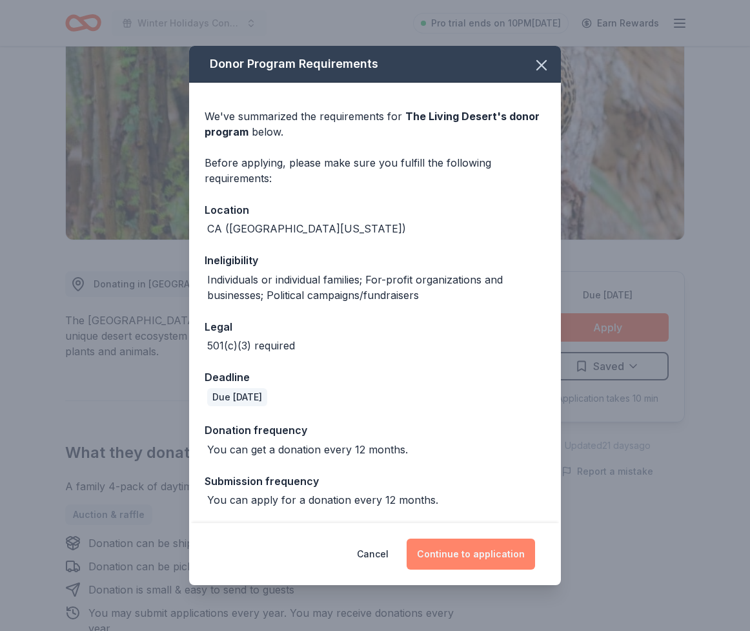
click at [471, 544] on button "Continue to application" at bounding box center [471, 553] width 128 height 31
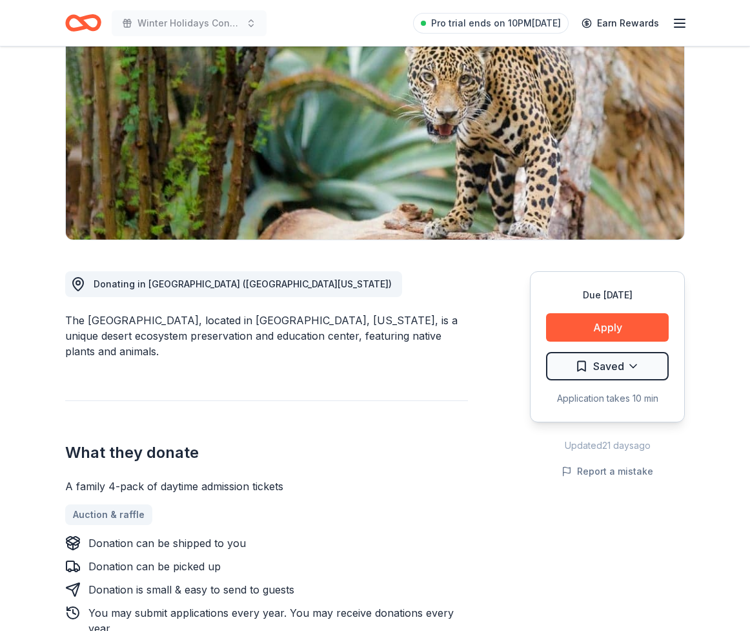
scroll to position [148, 0]
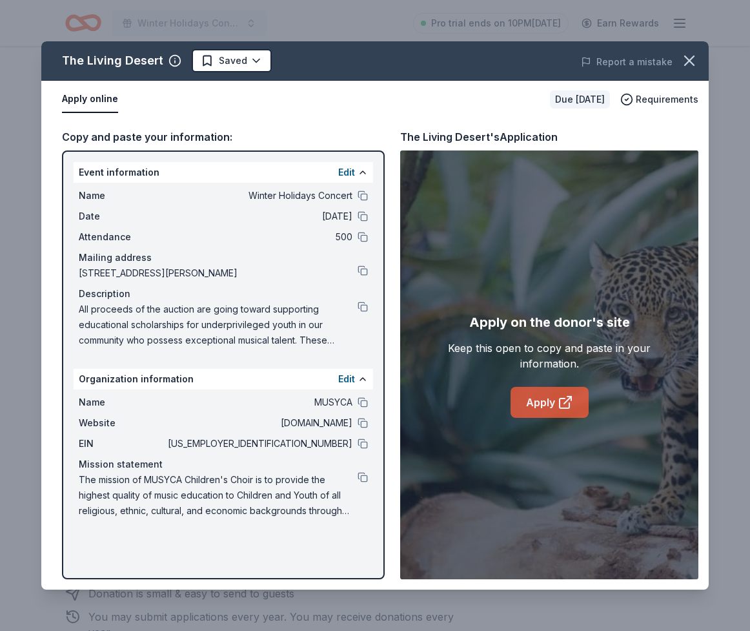
click at [552, 418] on link "Apply" at bounding box center [550, 402] width 78 height 31
click at [291, 81] on html "Winter Holidays Concert Pro trial ends on 10PM[DATE] Earn Rewards Due [DATE] Sh…" at bounding box center [375, 167] width 750 height 631
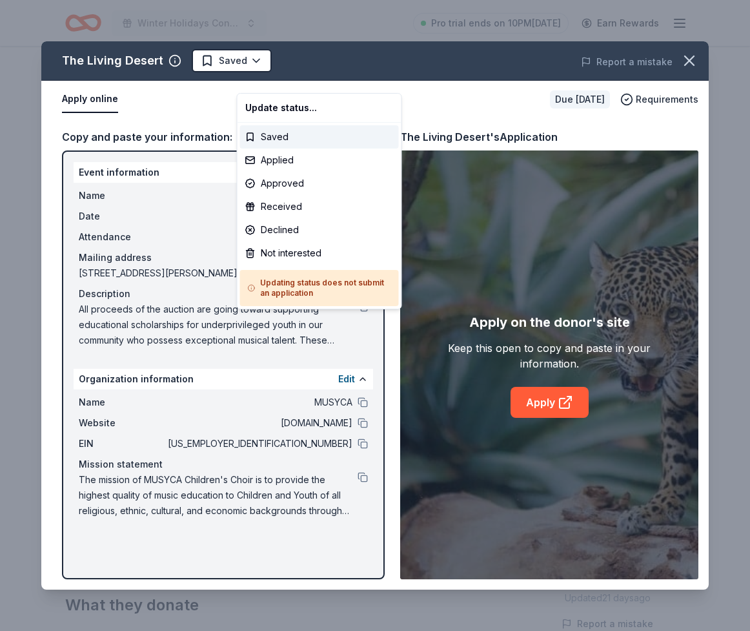
scroll to position [0, 0]
click at [276, 172] on div "Applied" at bounding box center [319, 159] width 159 height 23
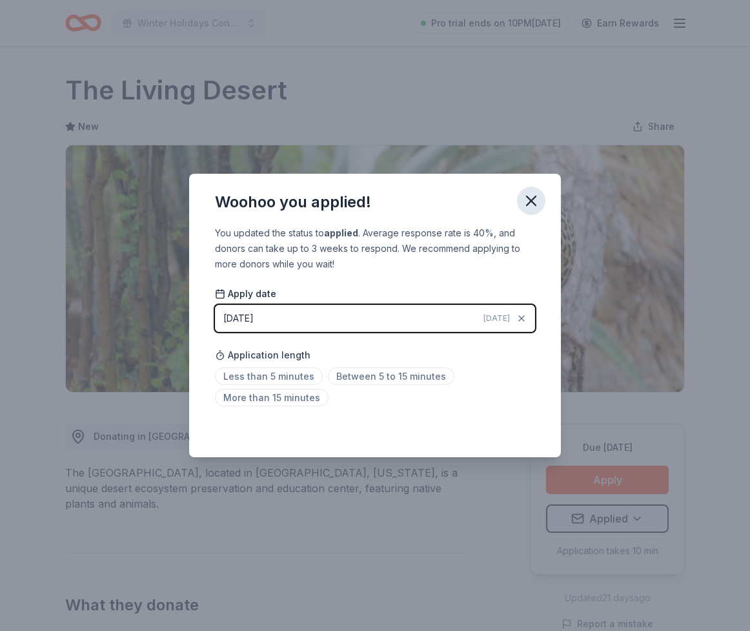
click at [536, 196] on icon "button" at bounding box center [531, 200] width 9 height 9
